Goal: Information Seeking & Learning: Find specific fact

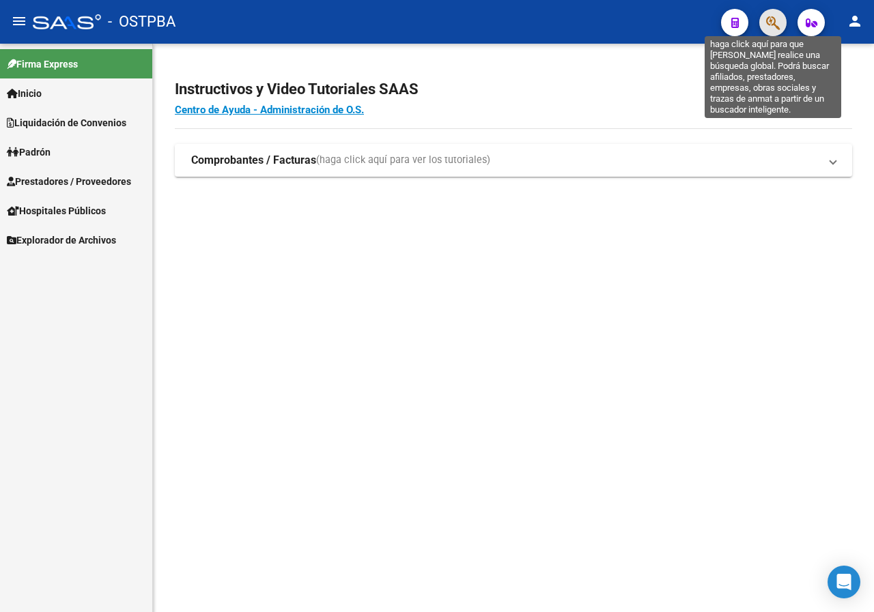
click at [779, 18] on icon "button" at bounding box center [773, 23] width 14 height 16
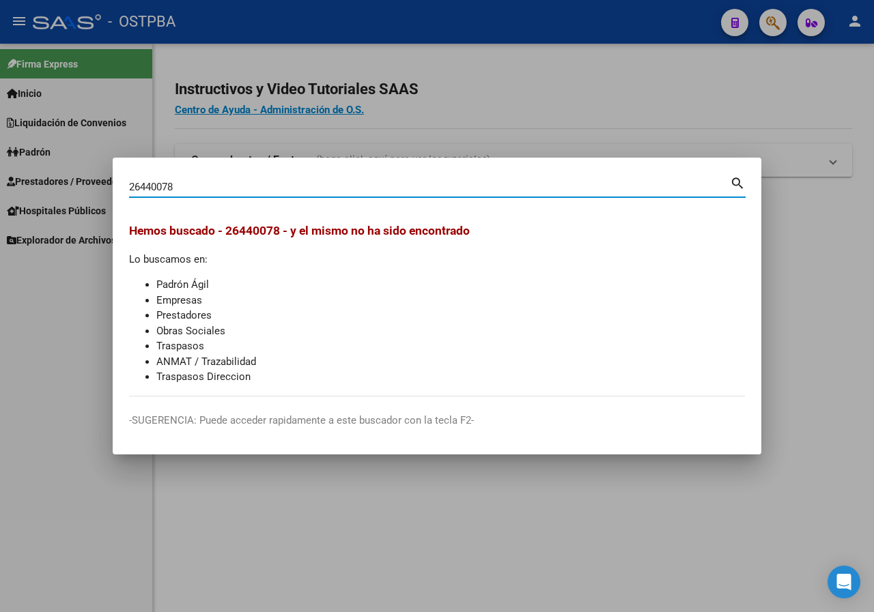
click at [212, 188] on input "26440078" at bounding box center [429, 187] width 601 height 12
drag, startPoint x: 212, startPoint y: 188, endPoint x: 217, endPoint y: 171, distance: 18.4
click at [216, 174] on div "26440078 Buscar (apellido, dni, cuil, [PERSON_NAME], cuit, obra social) search" at bounding box center [437, 185] width 617 height 23
paste input "2486532"
type input "22486532"
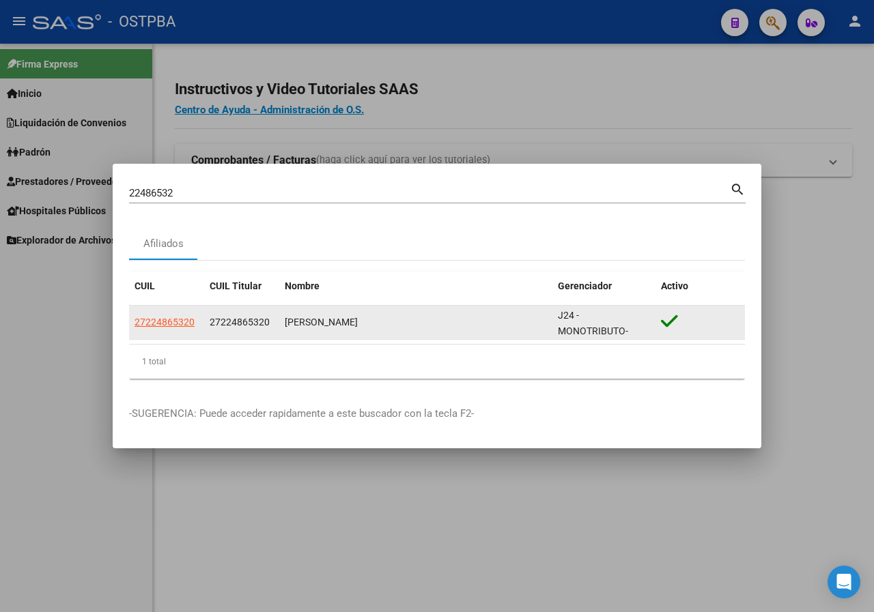
drag, startPoint x: 282, startPoint y: 322, endPoint x: 433, endPoint y: 322, distance: 150.9
click at [433, 322] on datatable-body-cell "[PERSON_NAME]" at bounding box center [415, 322] width 273 height 33
copy div "[PERSON_NAME]"
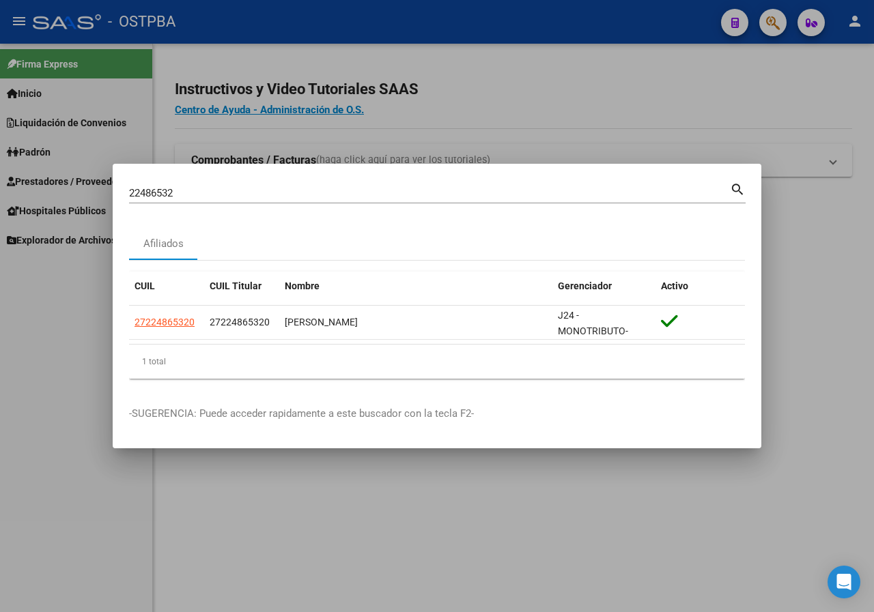
click at [395, 115] on div at bounding box center [437, 306] width 874 height 612
